Goal: Task Accomplishment & Management: Manage account settings

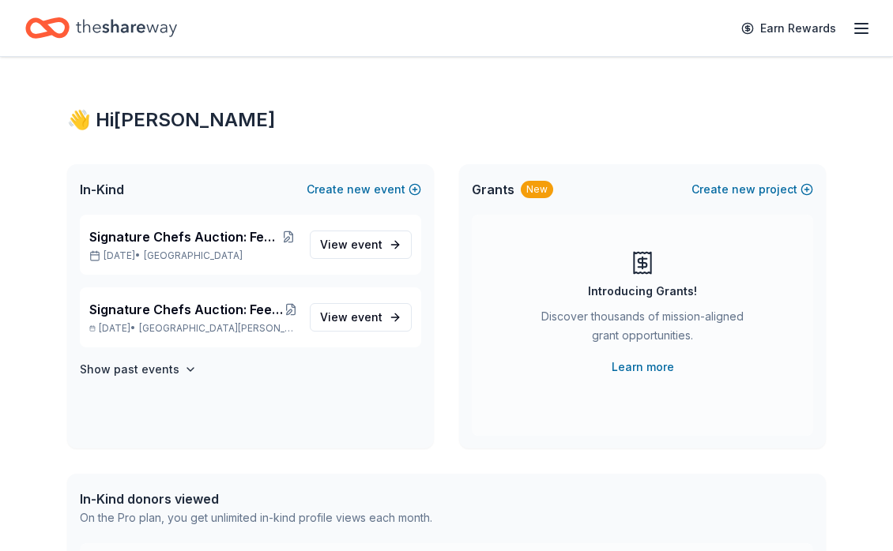
click at [852, 27] on icon "button" at bounding box center [861, 28] width 19 height 19
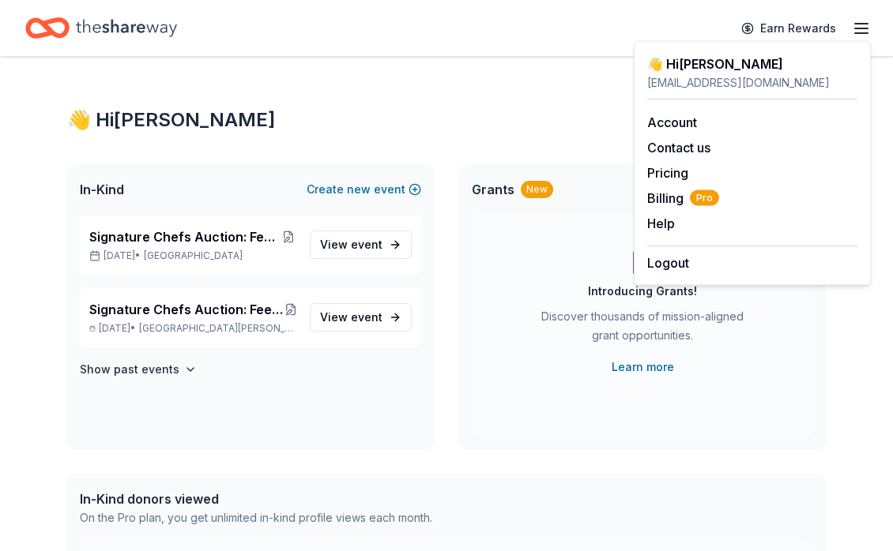
click at [755, 83] on div "[EMAIL_ADDRESS][DOMAIN_NAME]" at bounding box center [752, 82] width 210 height 19
click at [675, 261] on button "Logout" at bounding box center [668, 263] width 42 height 19
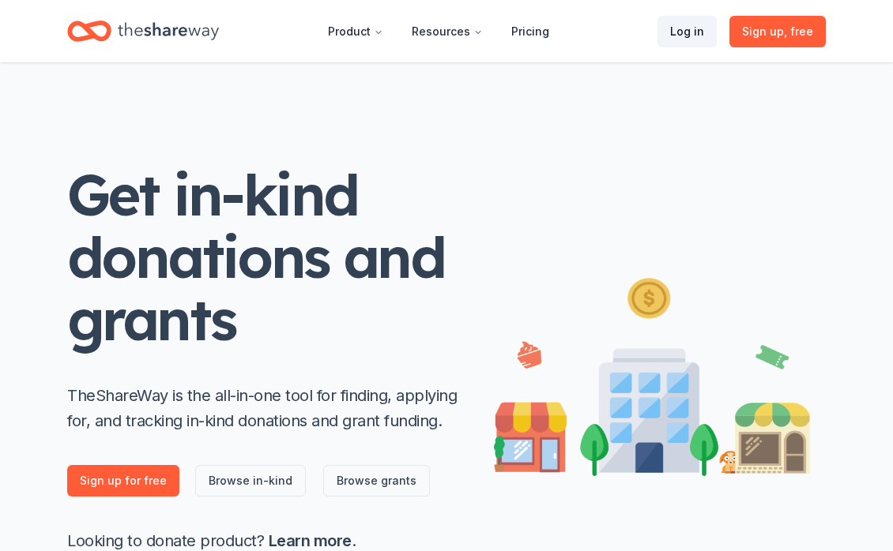
click at [685, 32] on link "Log in" at bounding box center [686, 32] width 59 height 32
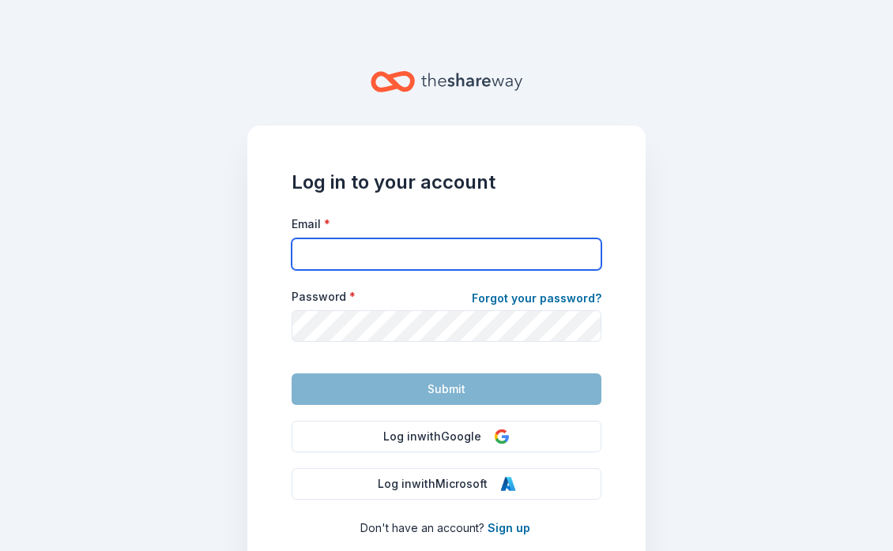
click at [380, 258] on input "Email *" at bounding box center [447, 255] width 310 height 32
type input "[EMAIL_ADDRESS][DOMAIN_NAME]"
